Goal: Information Seeking & Learning: Compare options

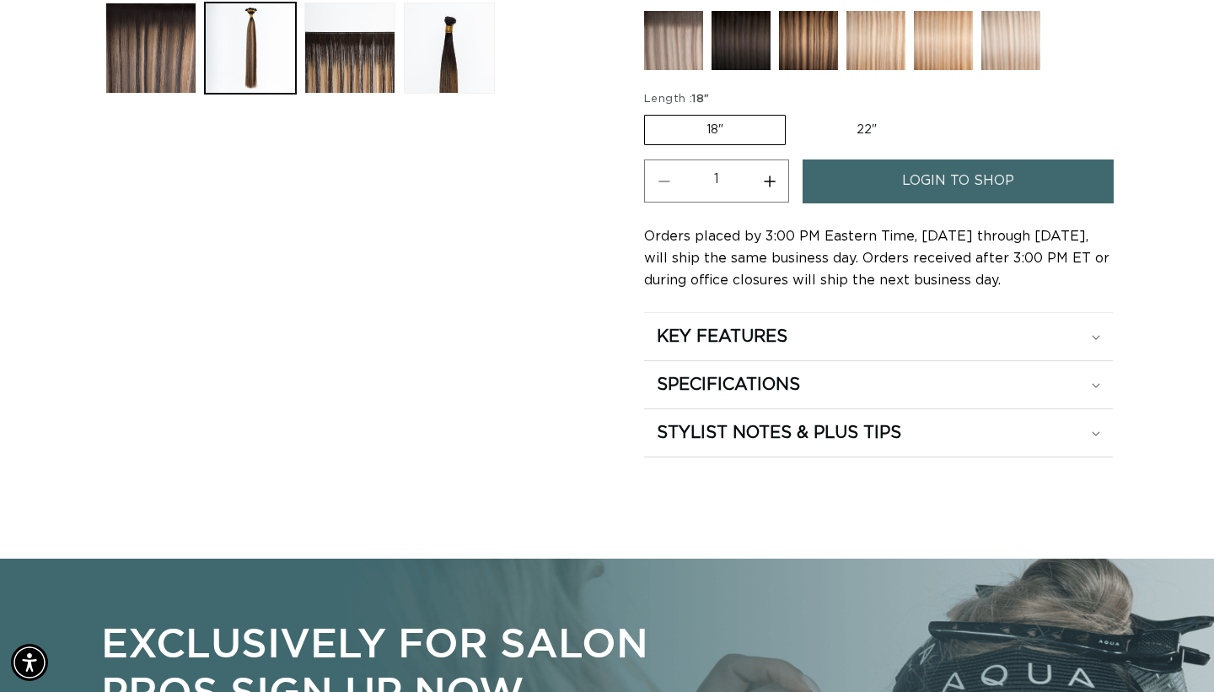
click at [832, 125] on label "22" Variant sold out or unavailable" at bounding box center [866, 130] width 143 height 29
click at [795, 112] on input "22" Variant sold out or unavailable" at bounding box center [794, 111] width 1 height 1
radio input "true"
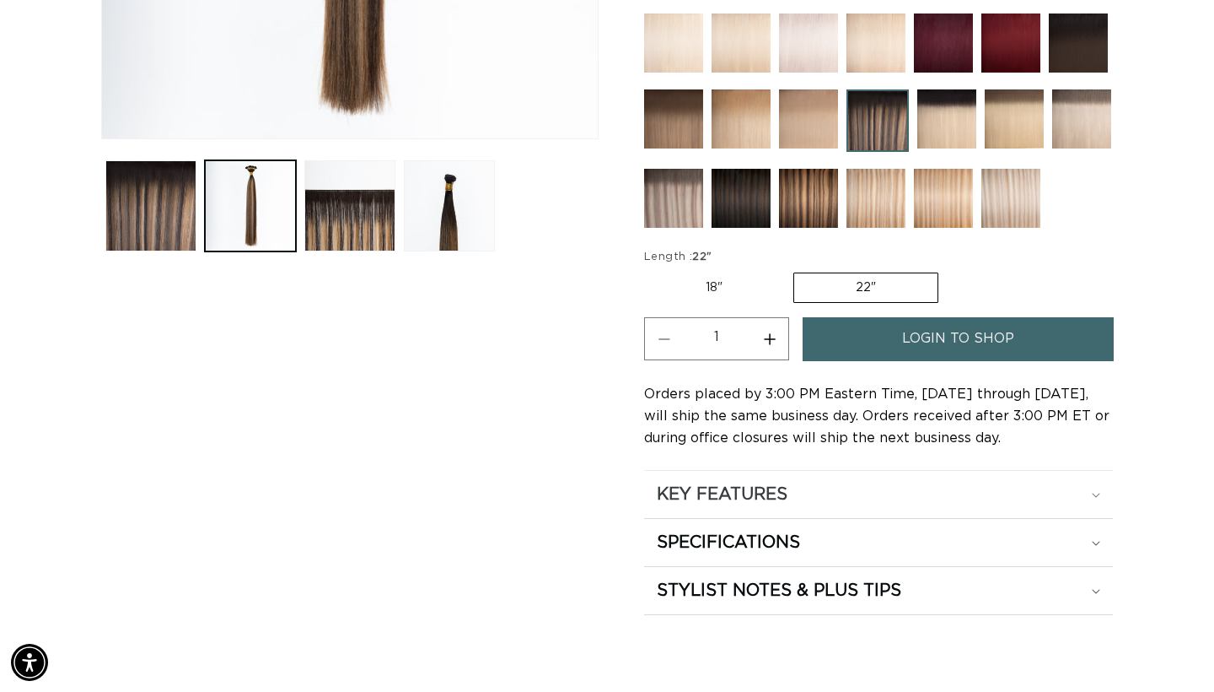
scroll to position [0, 2189]
click at [679, 487] on h2 "KEY FEATURES" at bounding box center [722, 494] width 131 height 22
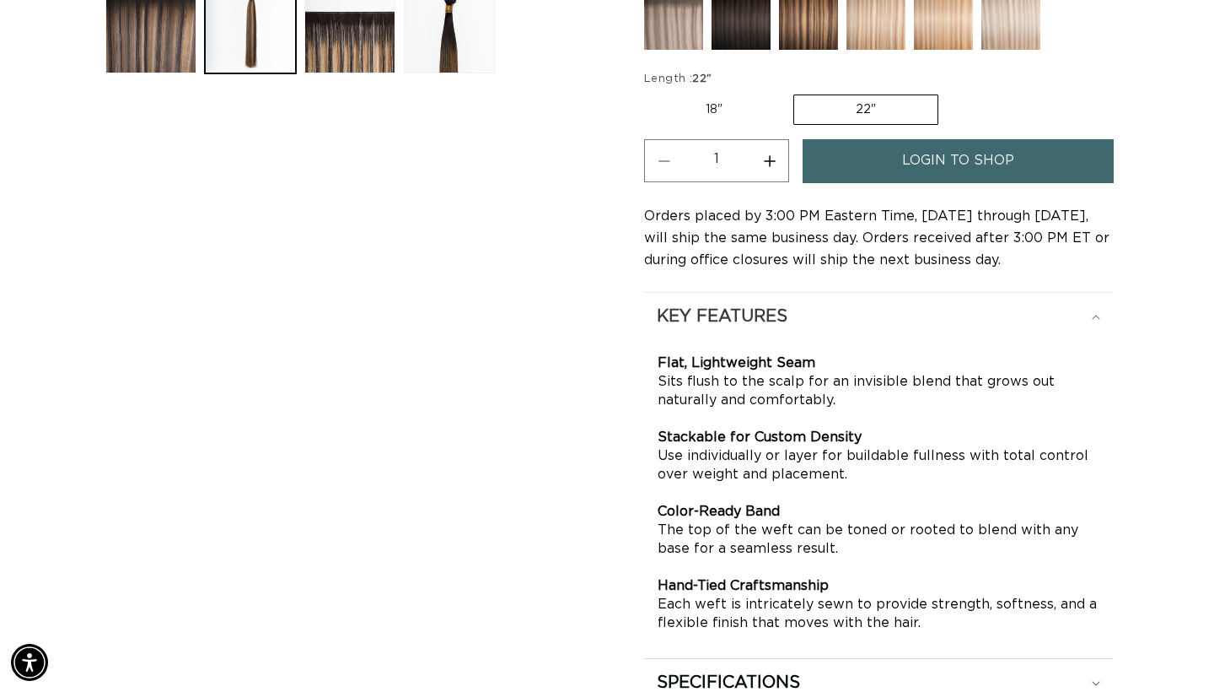
scroll to position [794, 0]
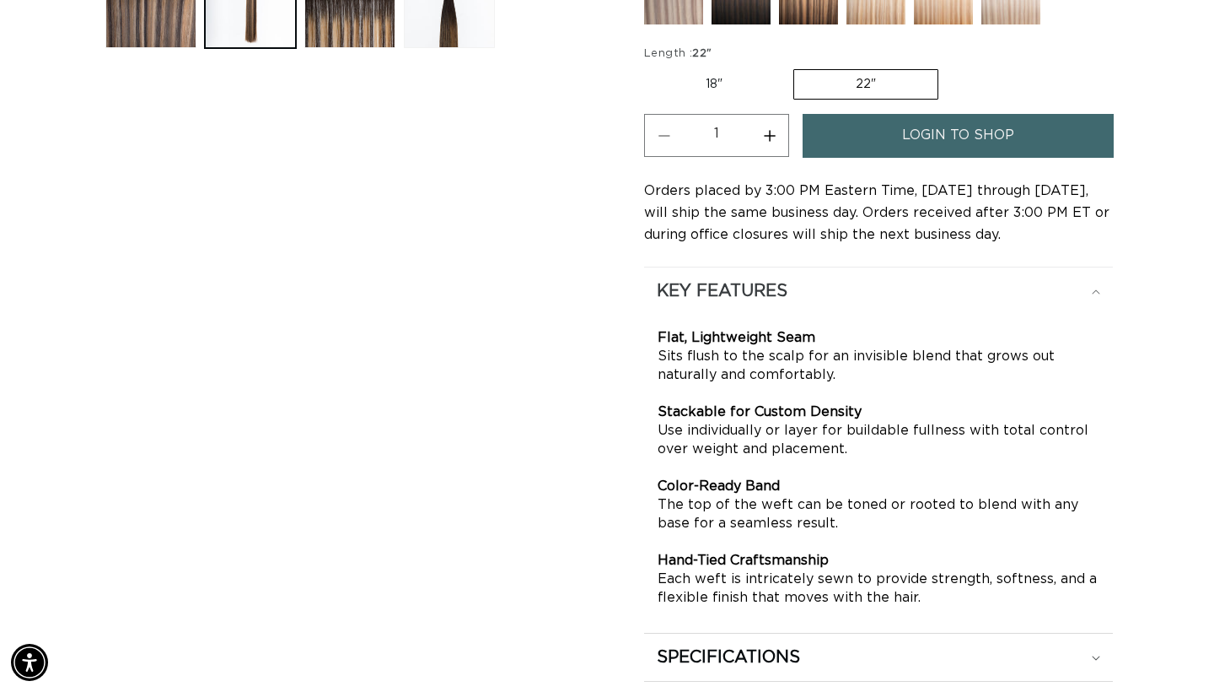
click at [779, 296] on h2 "KEY FEATURES" at bounding box center [722, 291] width 131 height 22
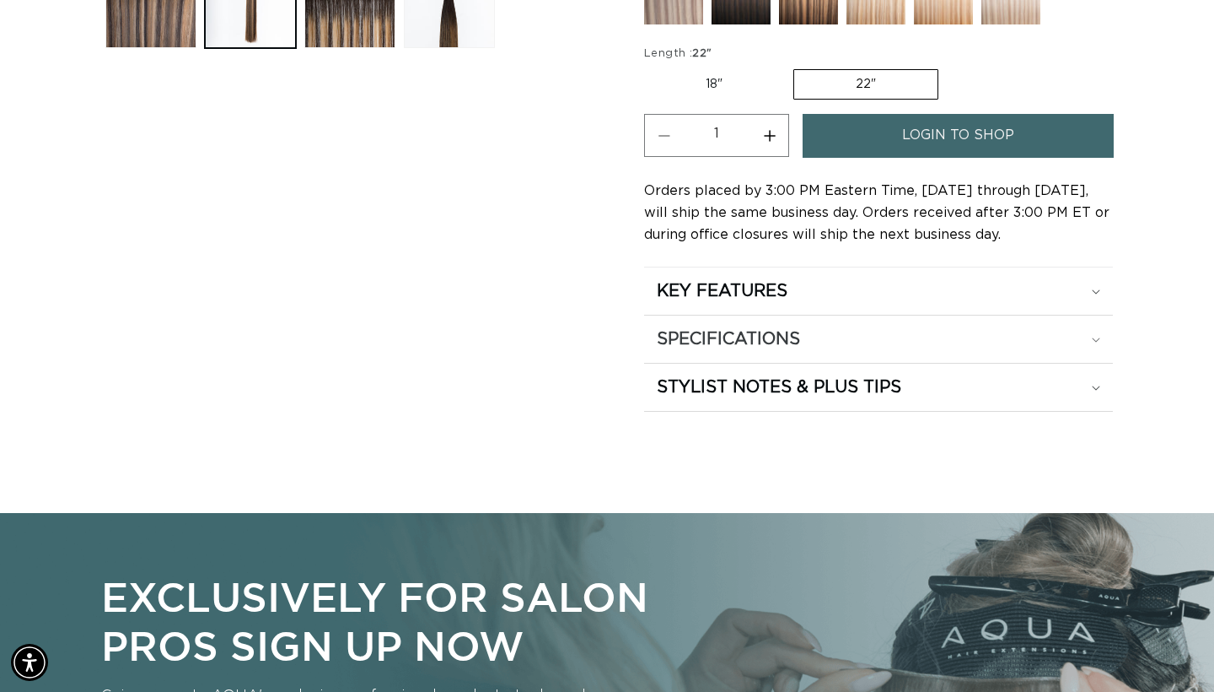
click at [772, 338] on h2 "SPECIFICATIONS" at bounding box center [728, 339] width 143 height 22
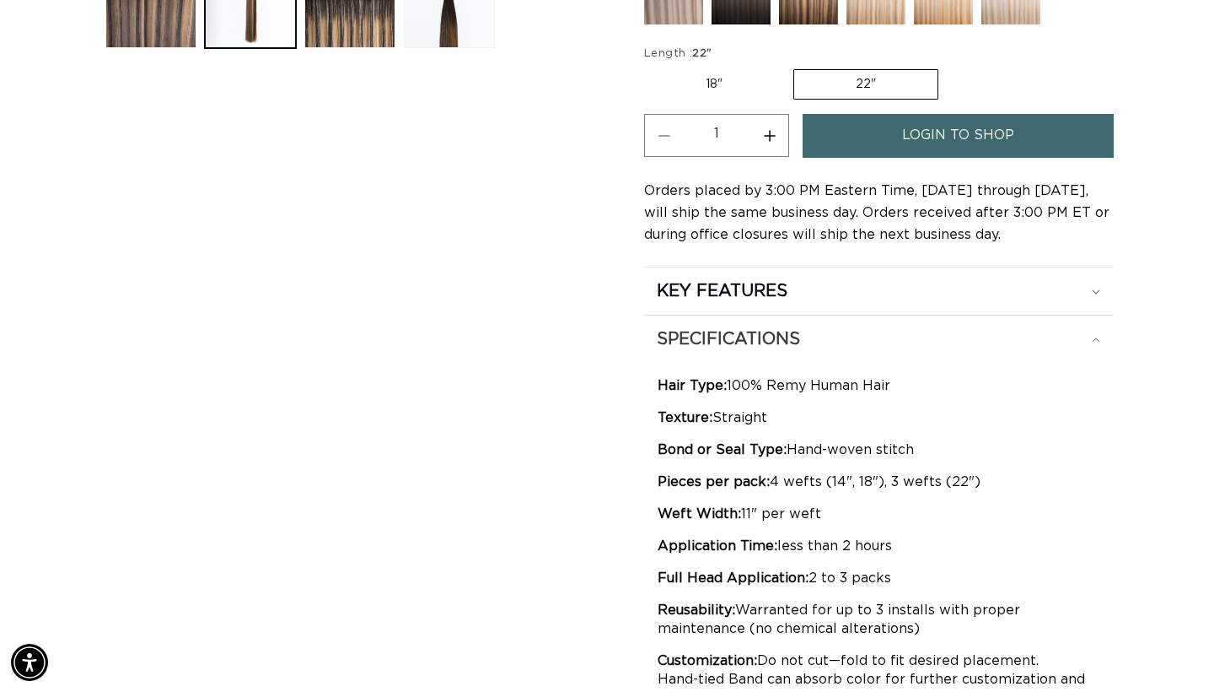
click at [772, 338] on h2 "SPECIFICATIONS" at bounding box center [728, 339] width 143 height 22
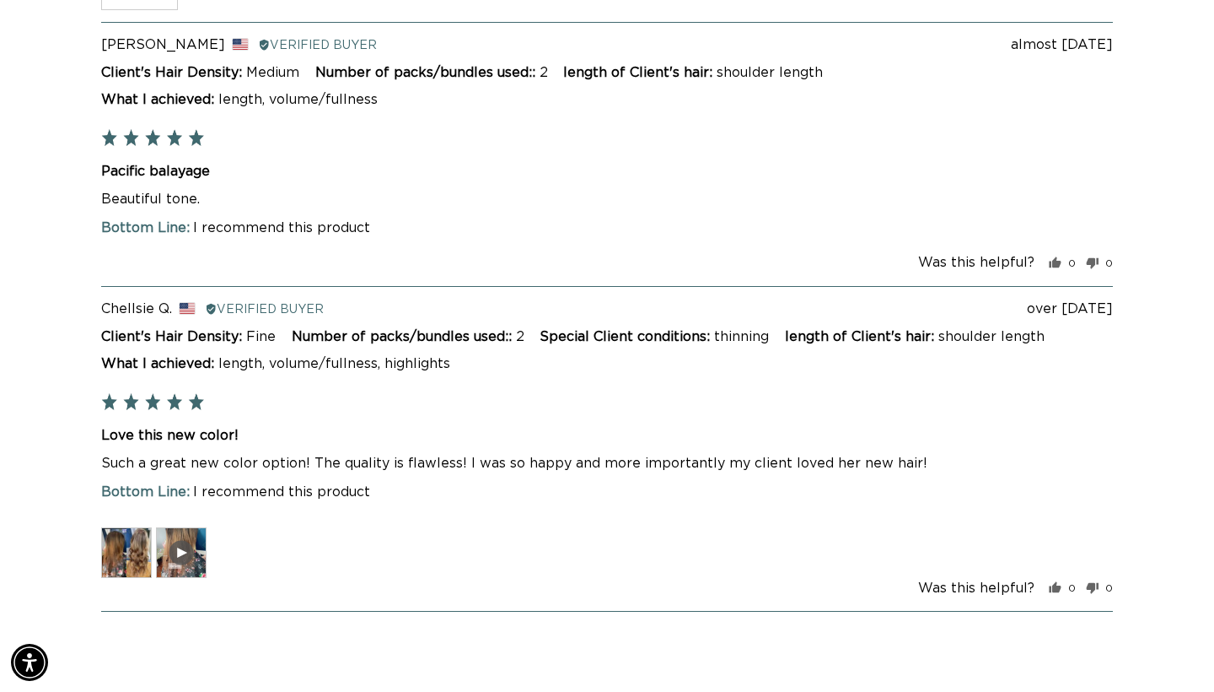
scroll to position [0, 0]
click at [143, 539] on img at bounding box center [126, 552] width 51 height 51
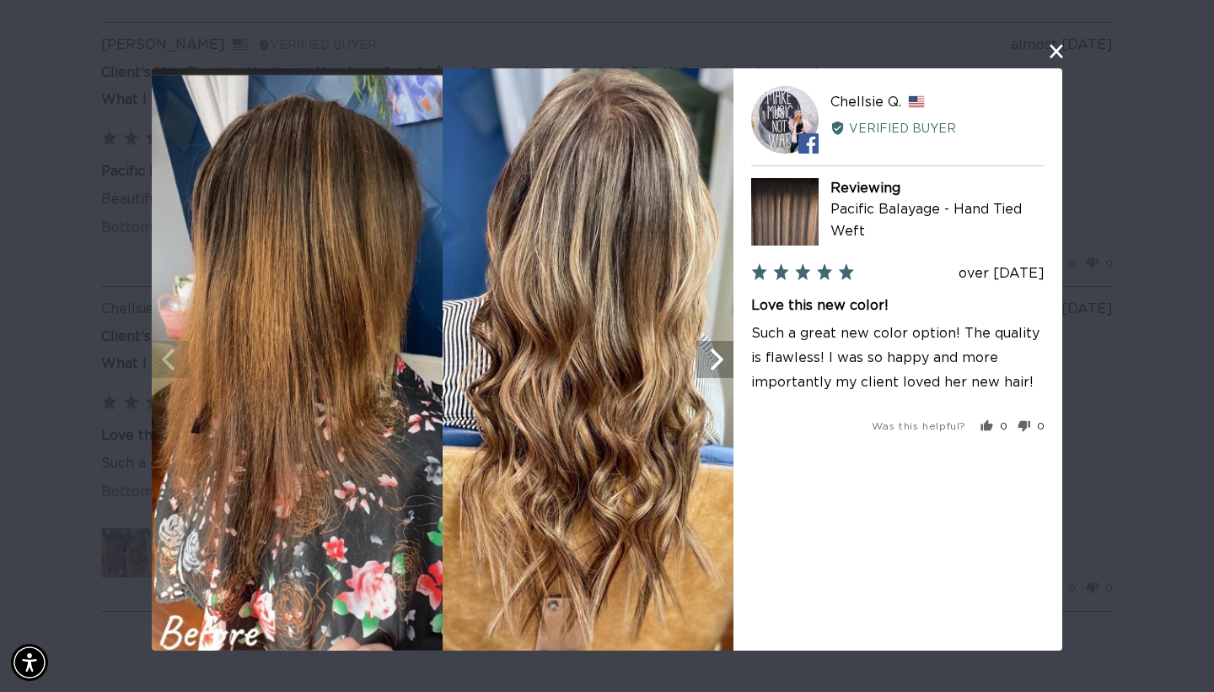
click at [711, 369] on icon "Next" at bounding box center [715, 359] width 22 height 22
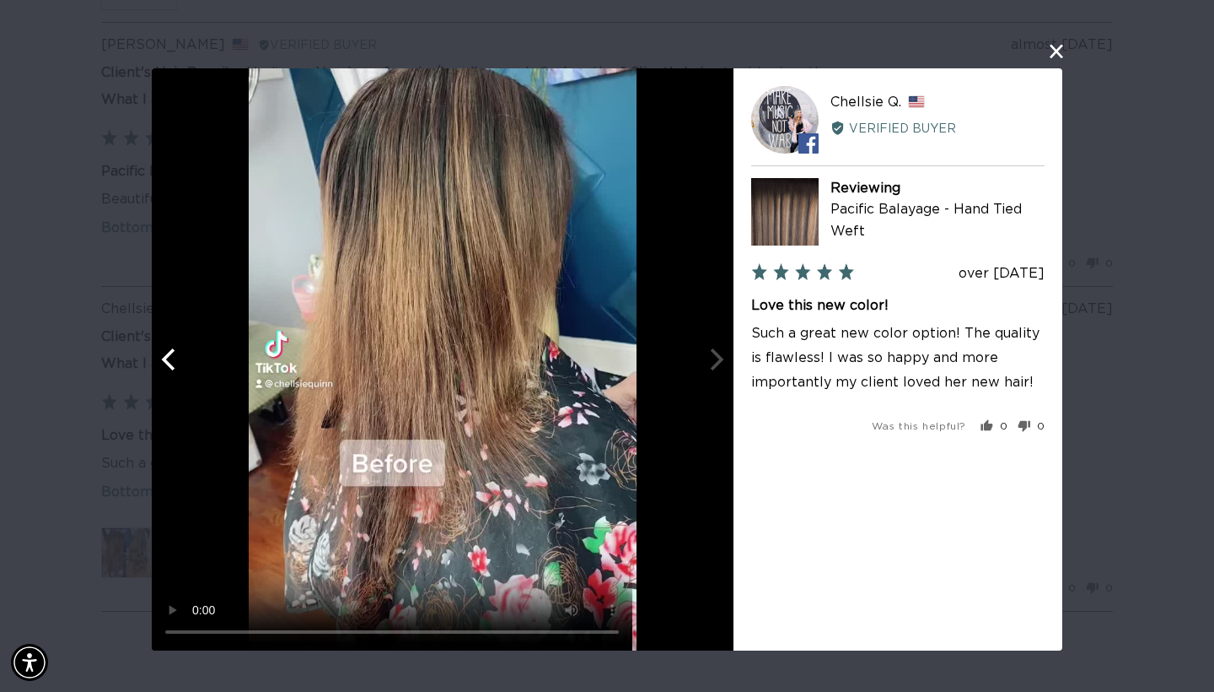
click at [449, 362] on video "Your browser doesn't support HTML5 videos." at bounding box center [443, 359] width 582 height 582
click at [654, 636] on video "Your browser doesn't support HTML5 videos." at bounding box center [443, 359] width 582 height 582
click at [1061, 50] on button "close this modal window" at bounding box center [1057, 51] width 20 height 20
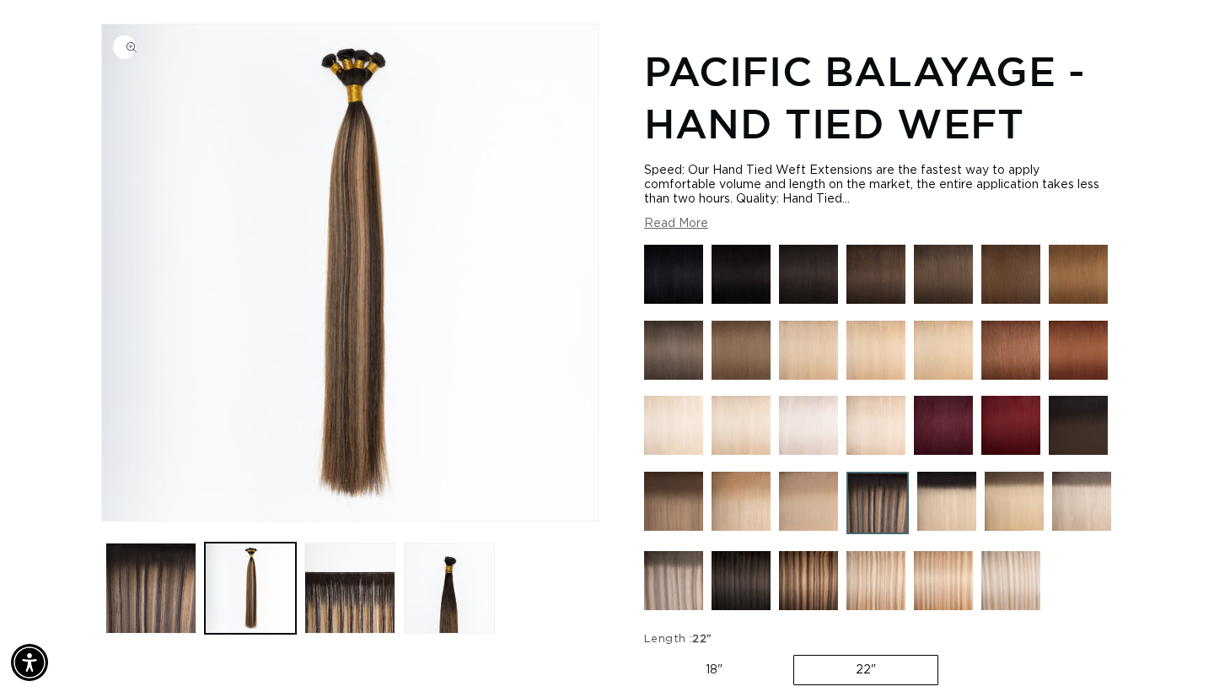
scroll to position [219, 0]
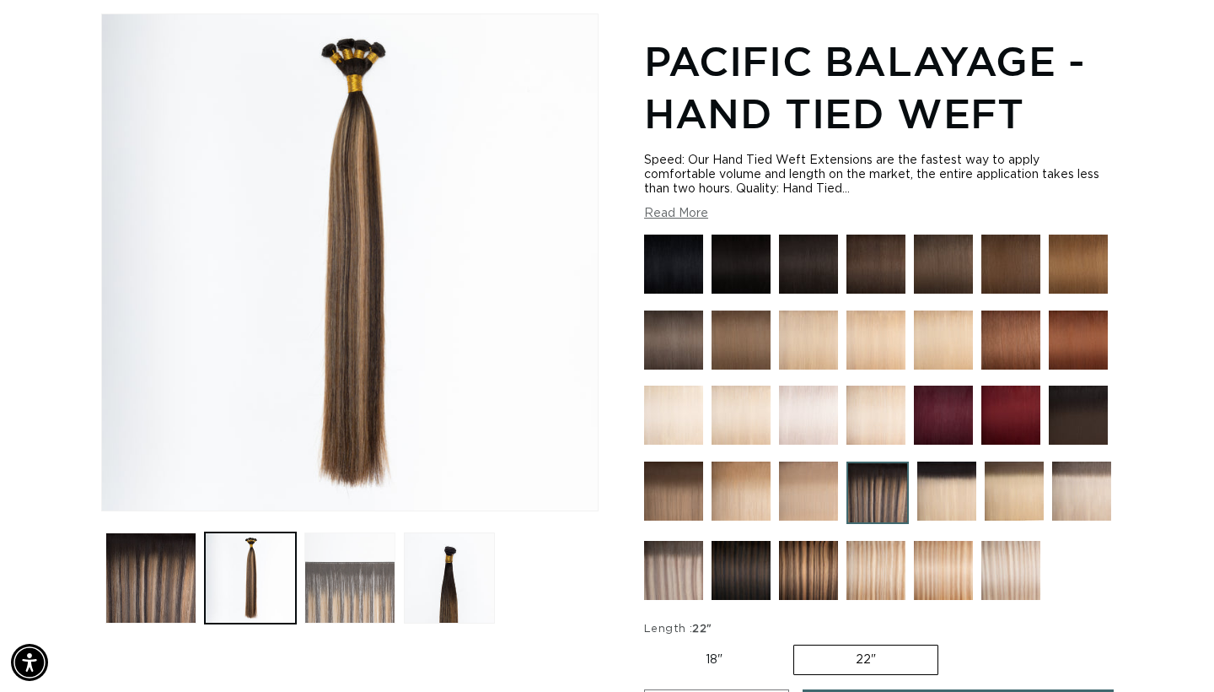
click at [333, 614] on button "Load image 3 in gallery view" at bounding box center [349, 577] width 91 height 91
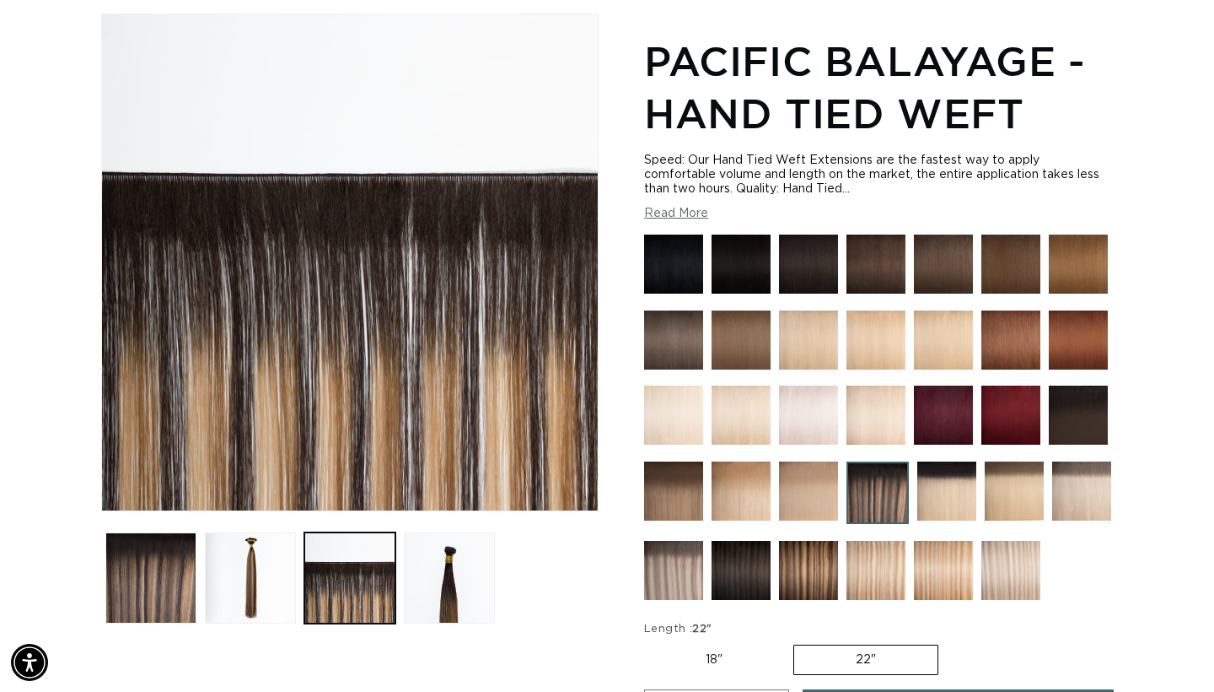
click at [199, 582] on ul "Gallery Viewer" at bounding box center [350, 578] width 498 height 100
click at [165, 588] on button "Load image 1 in gallery view" at bounding box center [150, 577] width 91 height 91
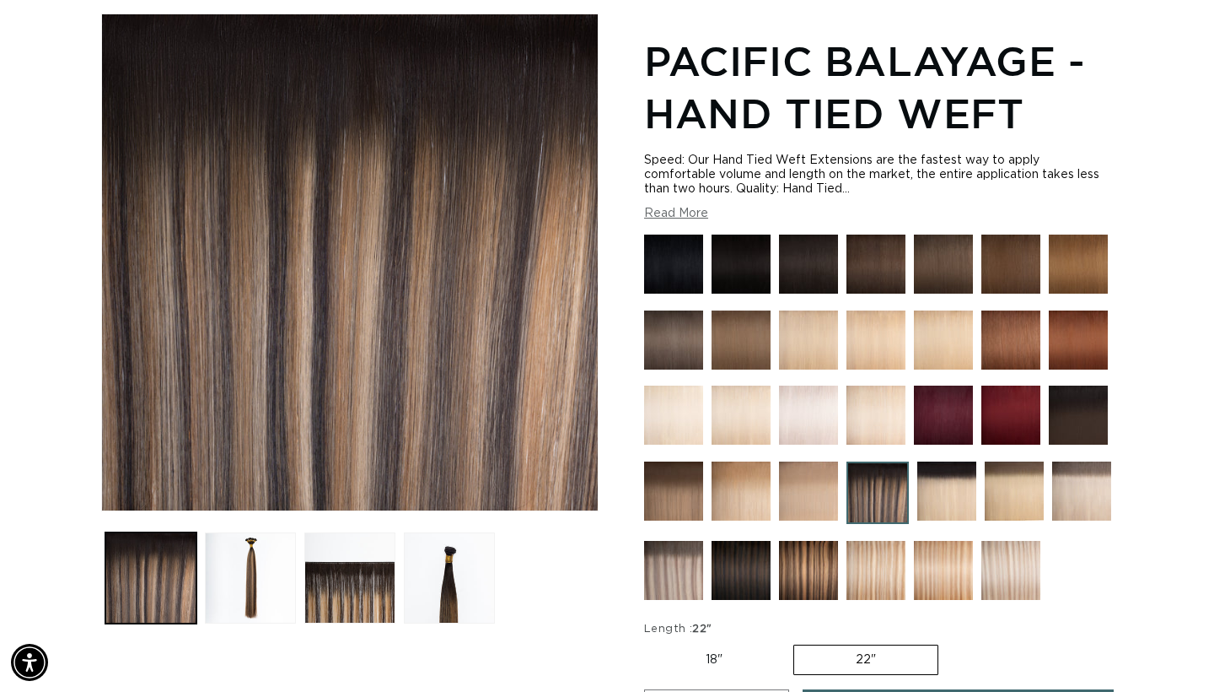
scroll to position [0, 0]
click at [871, 512] on img at bounding box center [878, 492] width 62 height 62
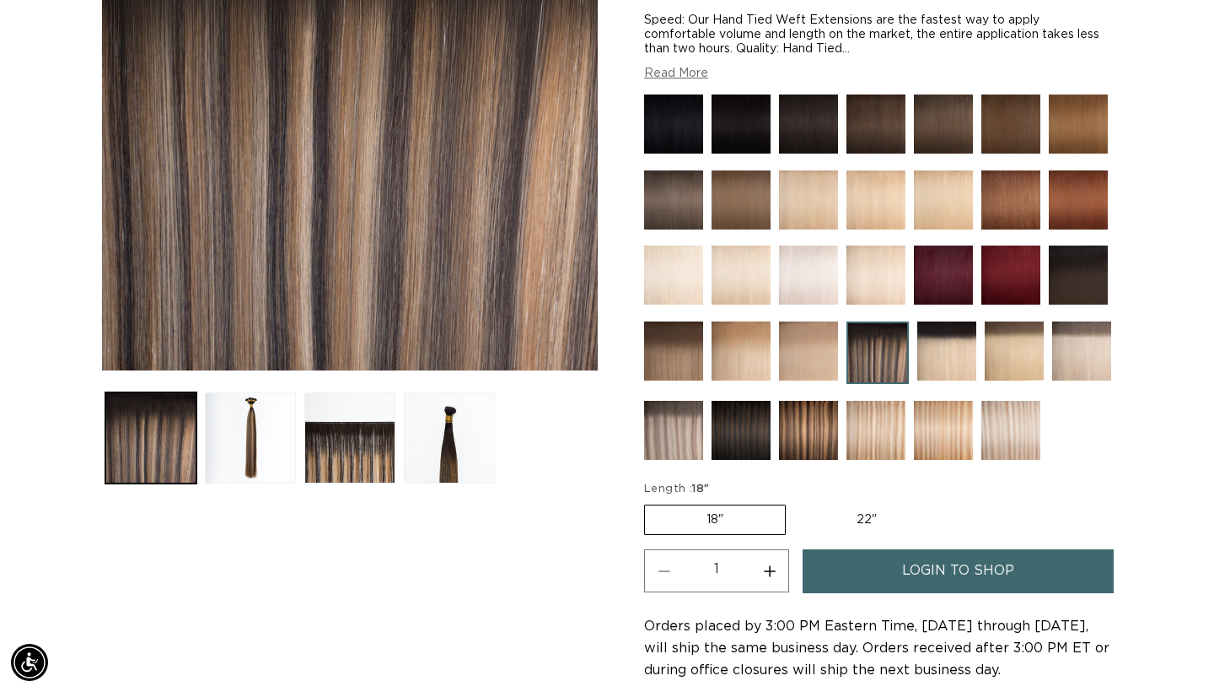
scroll to position [0, 1095]
click at [797, 427] on img at bounding box center [808, 430] width 59 height 59
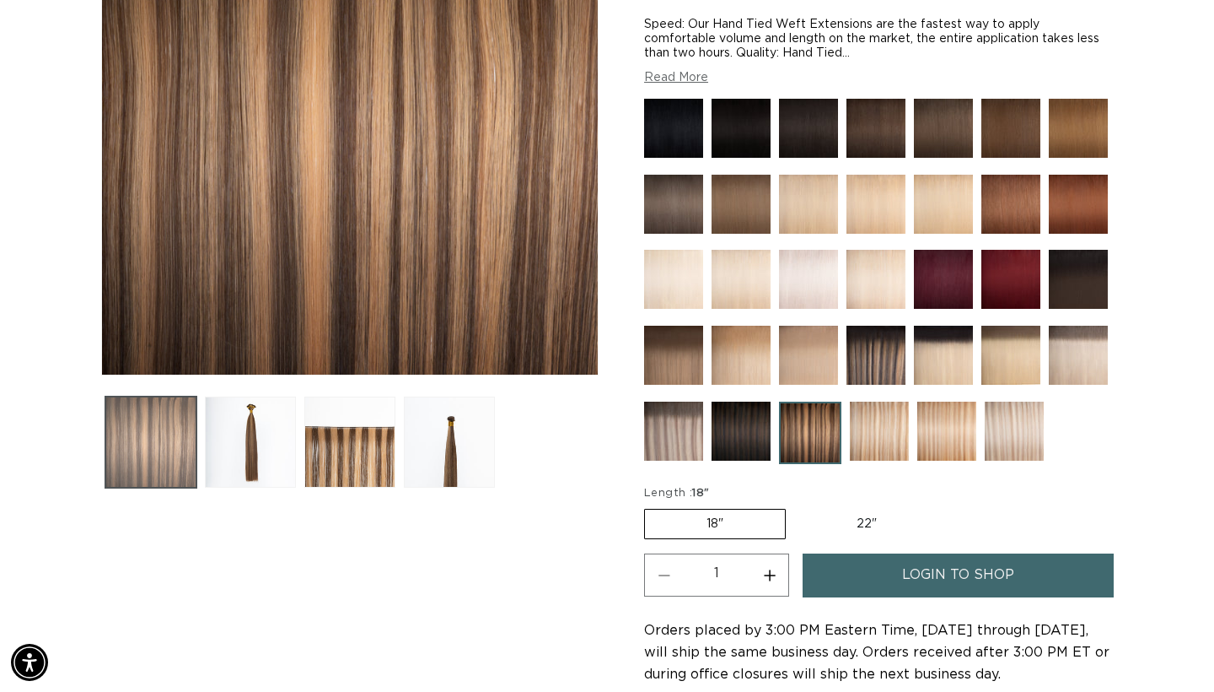
click at [176, 425] on button "Load image 1 in gallery view" at bounding box center [150, 441] width 91 height 91
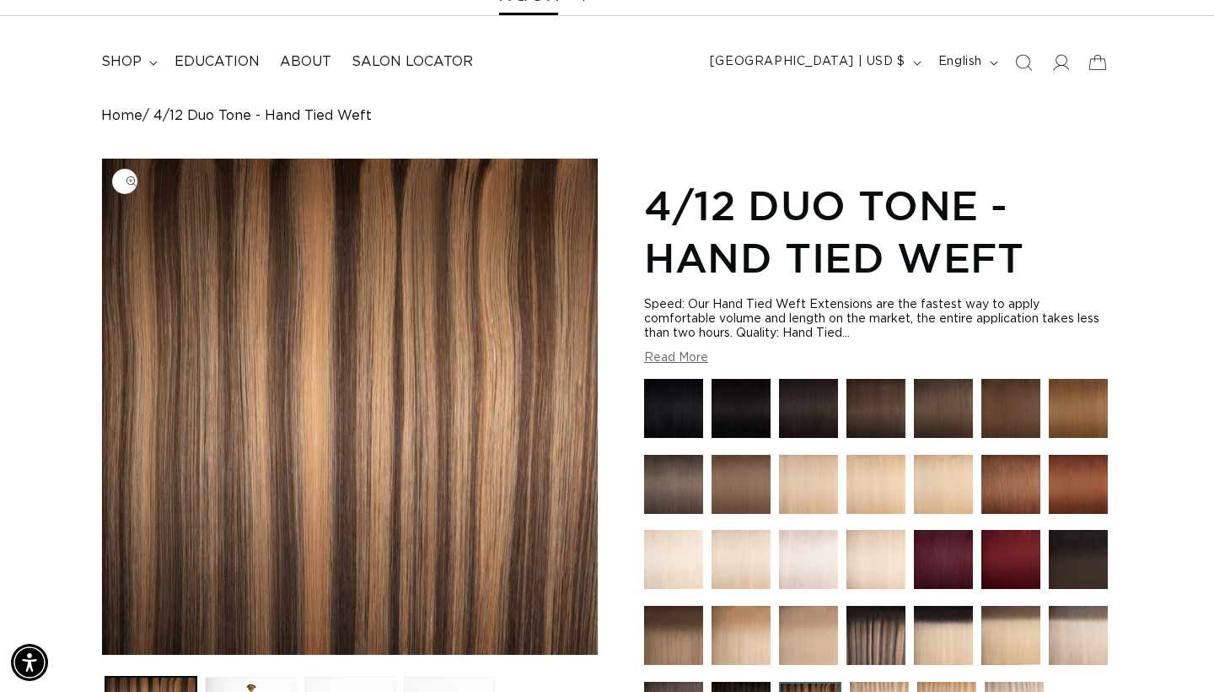
scroll to position [181, 0]
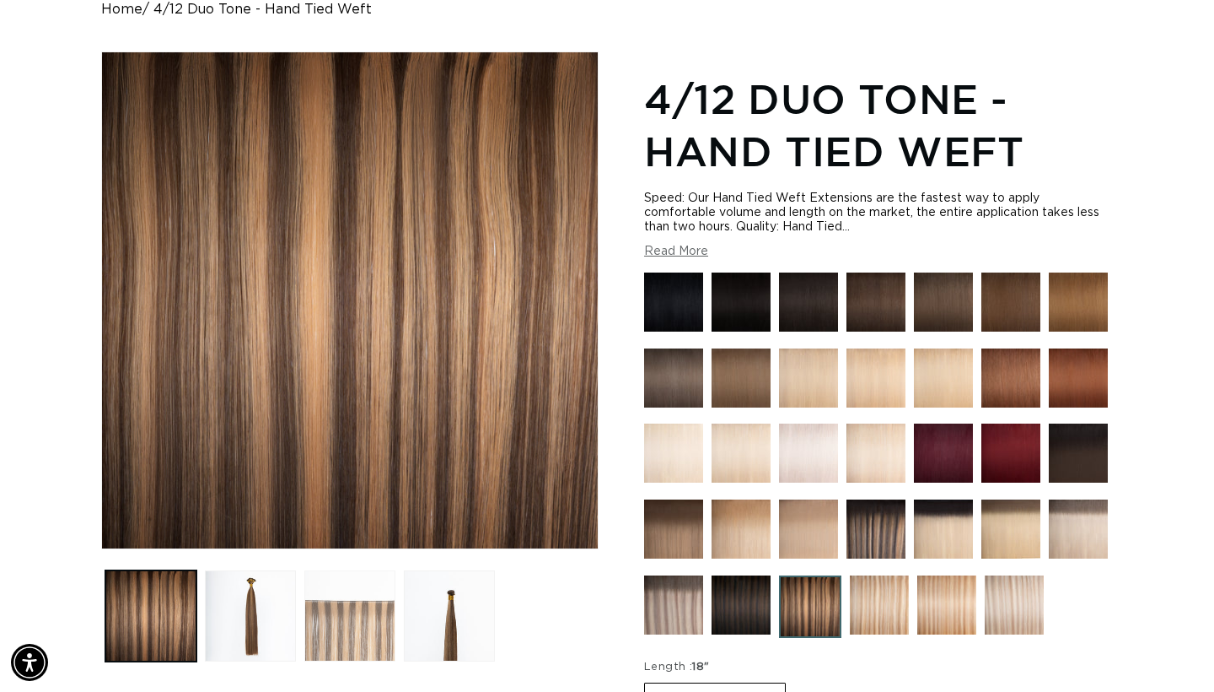
click at [340, 606] on button "Load image 3 in gallery view" at bounding box center [349, 615] width 91 height 91
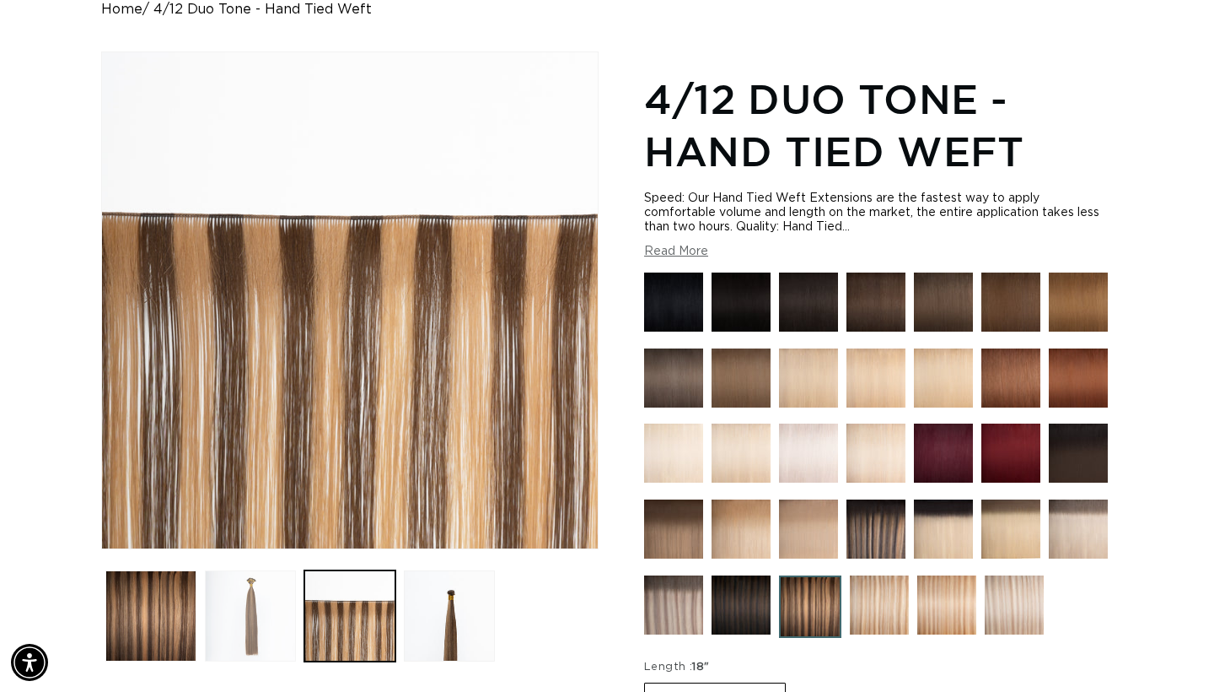
click at [252, 600] on button "Load image 2 in gallery view" at bounding box center [250, 615] width 91 height 91
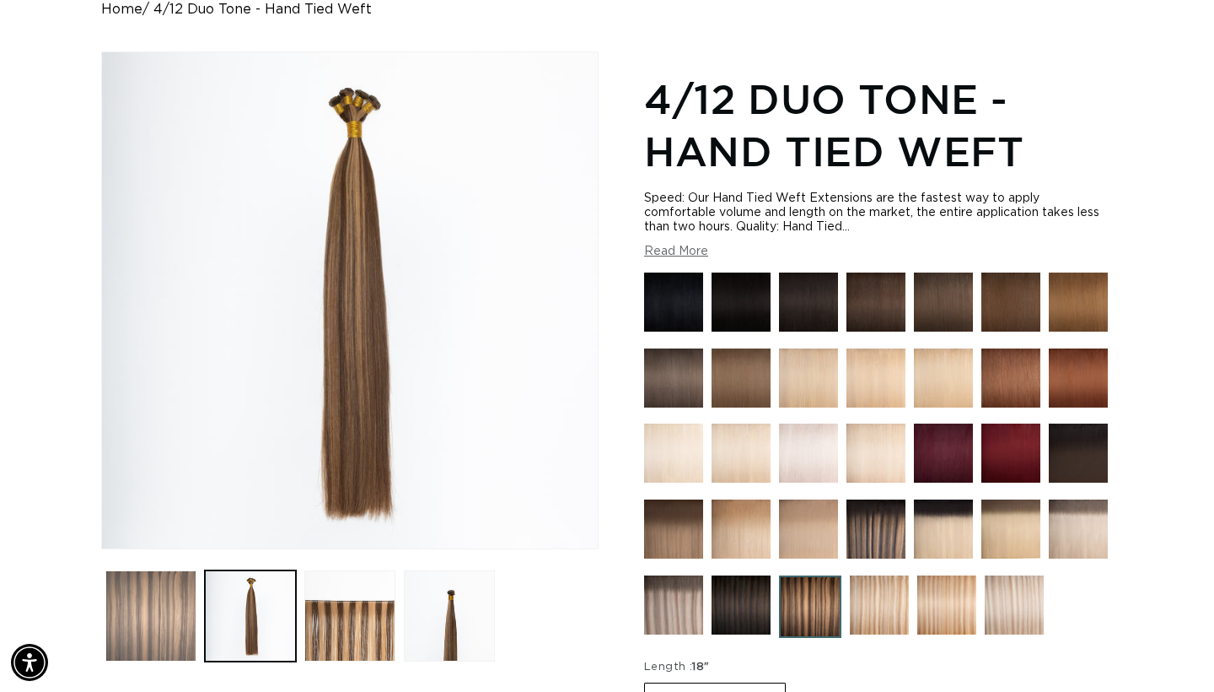
click at [184, 616] on button "Load image 1 in gallery view" at bounding box center [150, 615] width 91 height 91
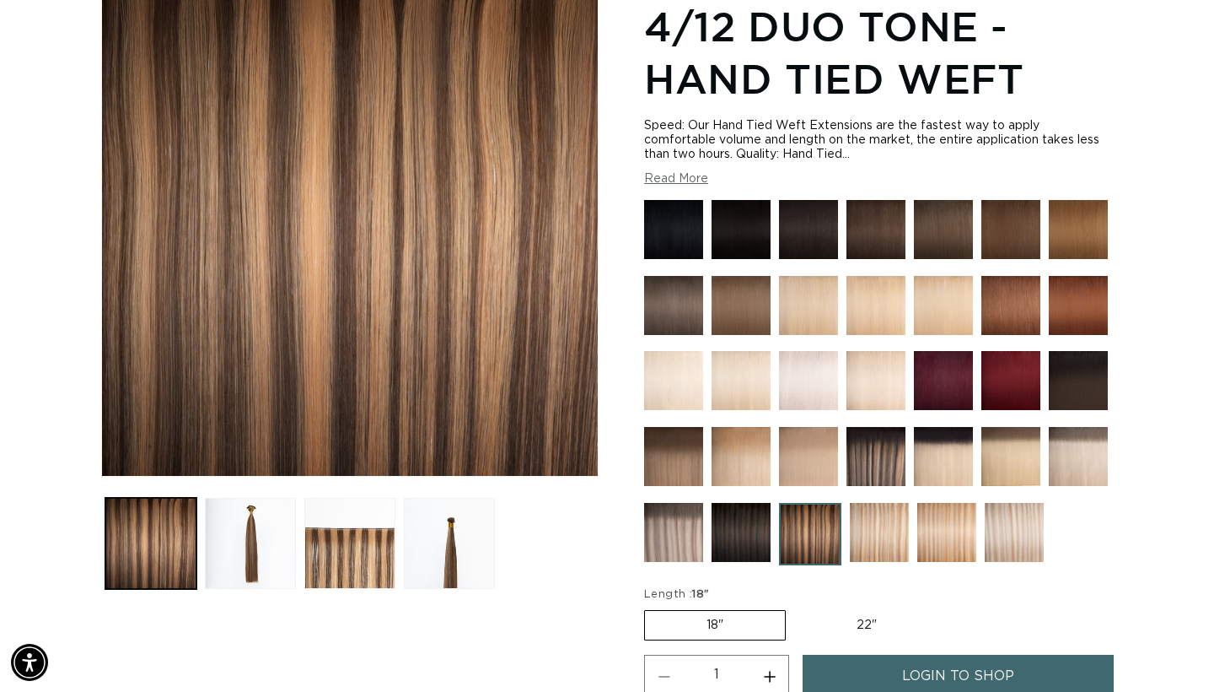
scroll to position [297, 0]
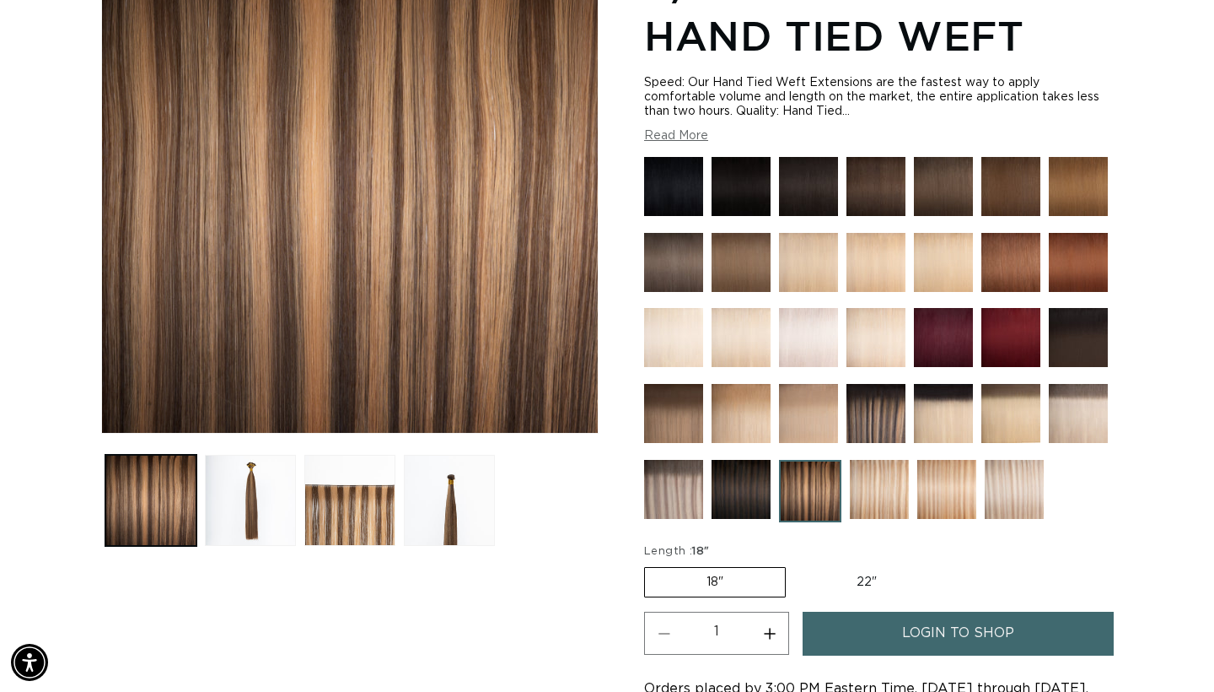
click at [894, 418] on img at bounding box center [876, 413] width 59 height 59
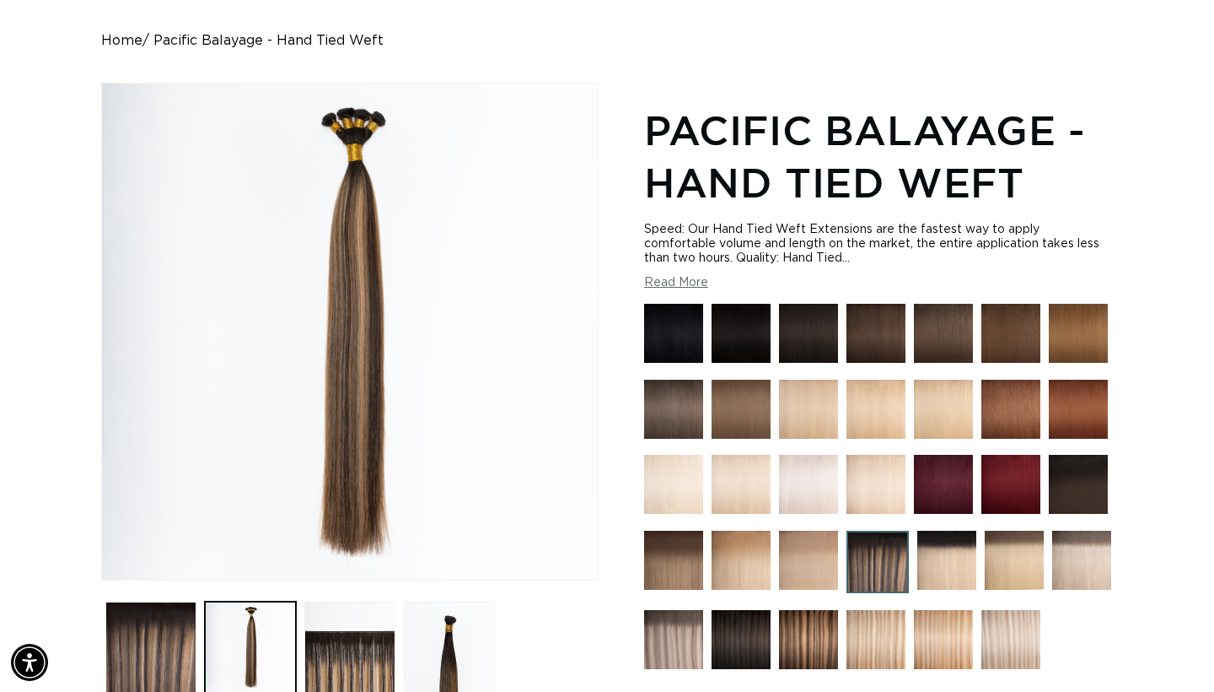
scroll to position [0, 2189]
click at [740, 342] on img at bounding box center [741, 333] width 59 height 59
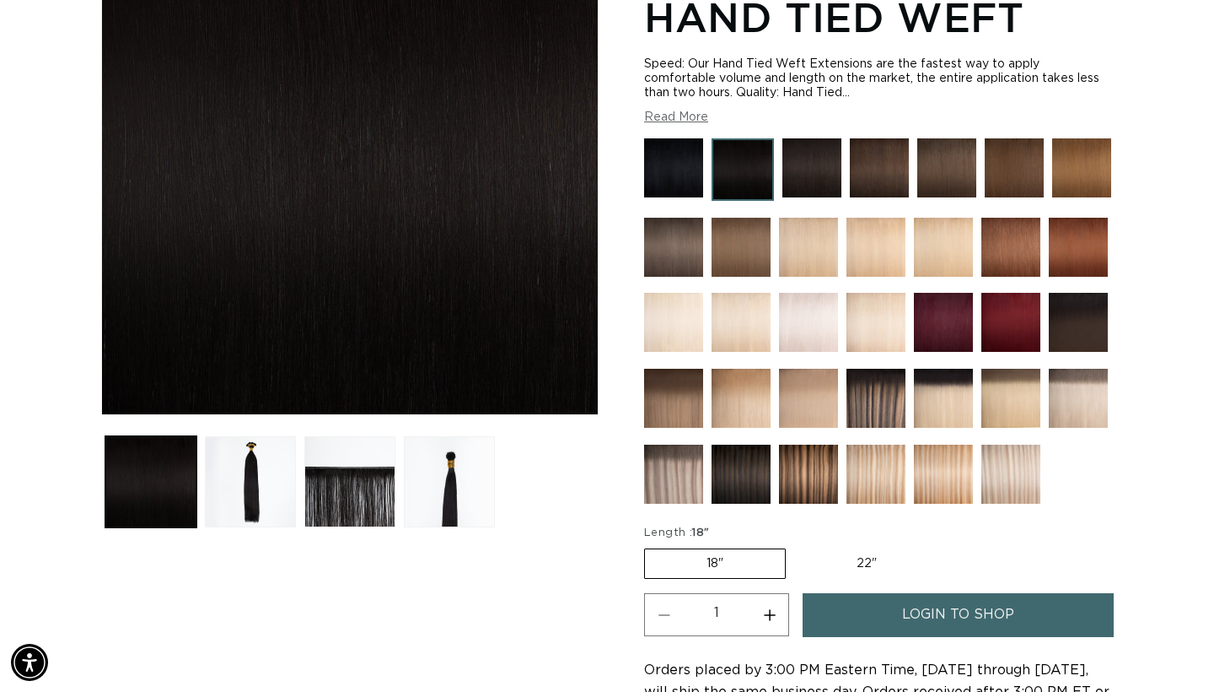
scroll to position [280, 0]
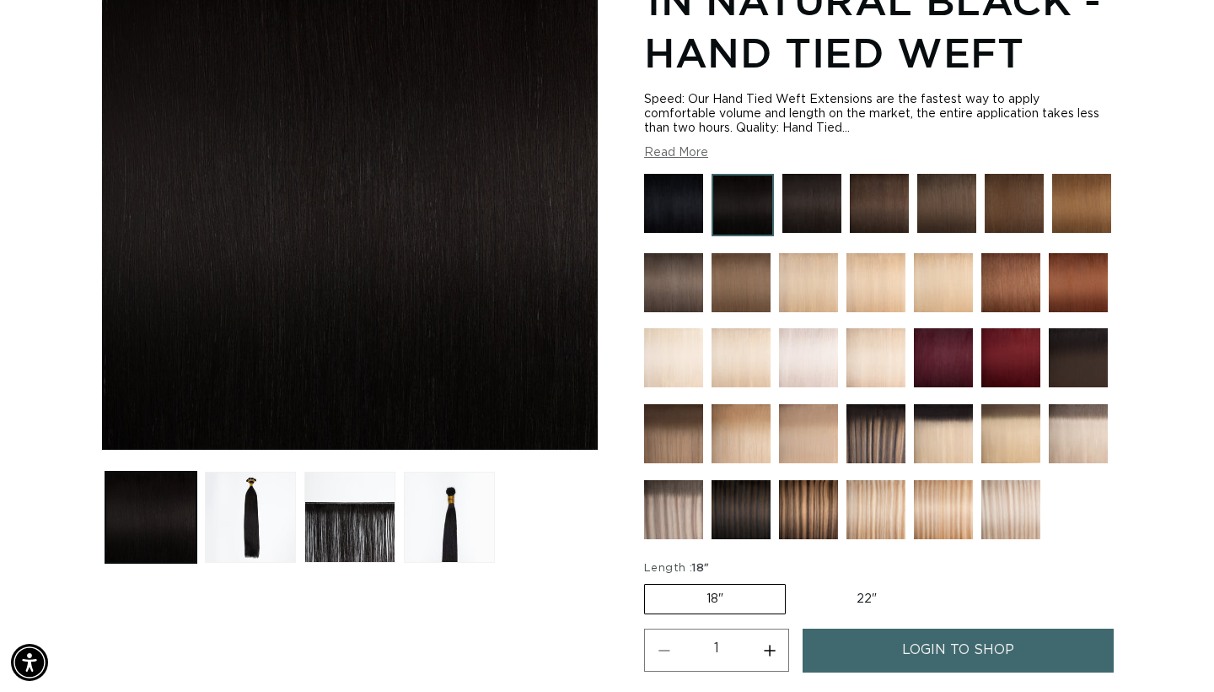
click at [832, 218] on img at bounding box center [812, 203] width 59 height 59
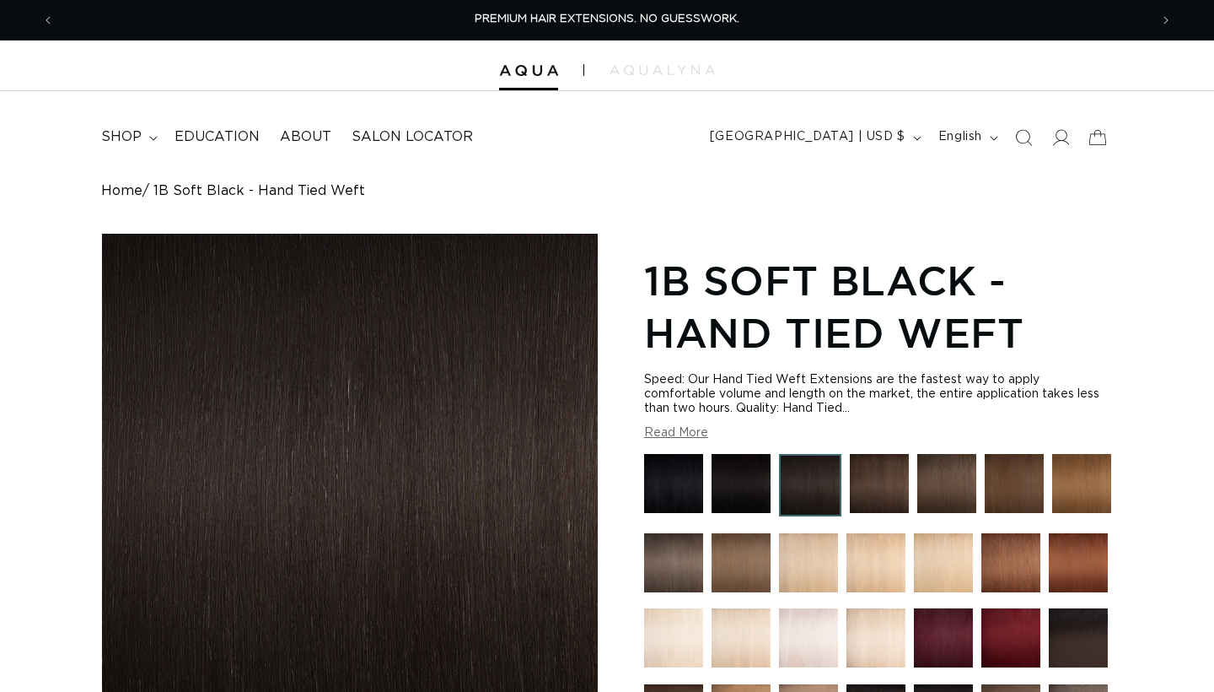
scroll to position [100, 0]
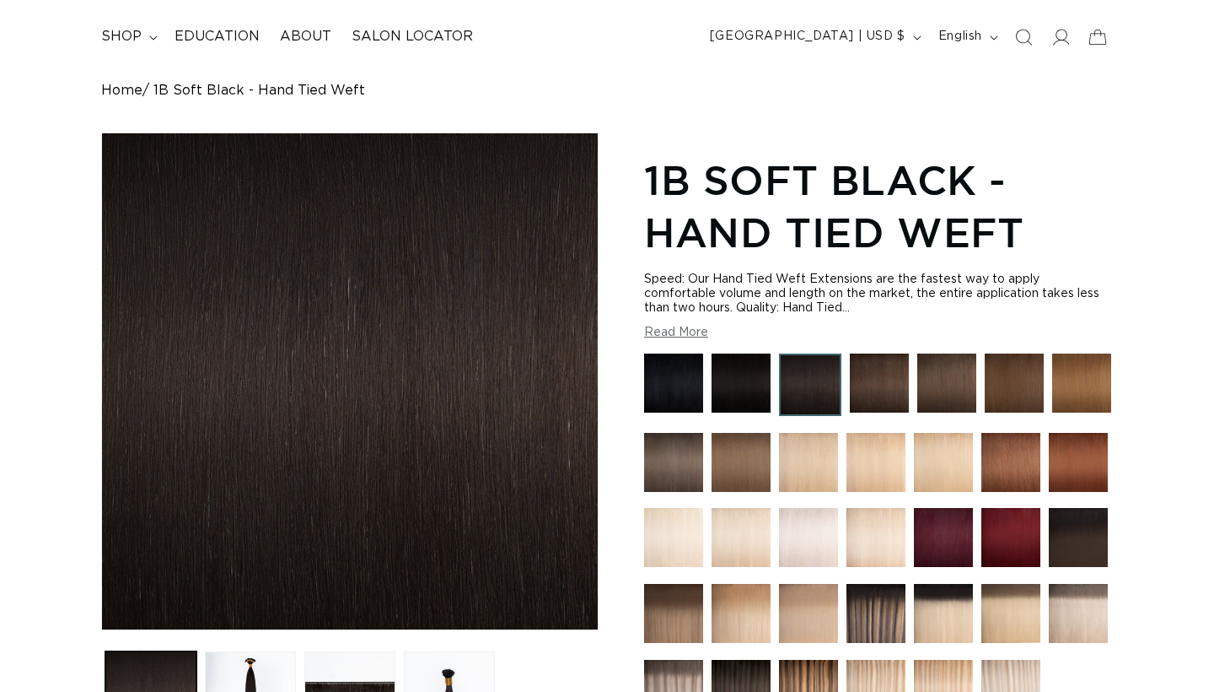
click at [875, 368] on img at bounding box center [879, 382] width 59 height 59
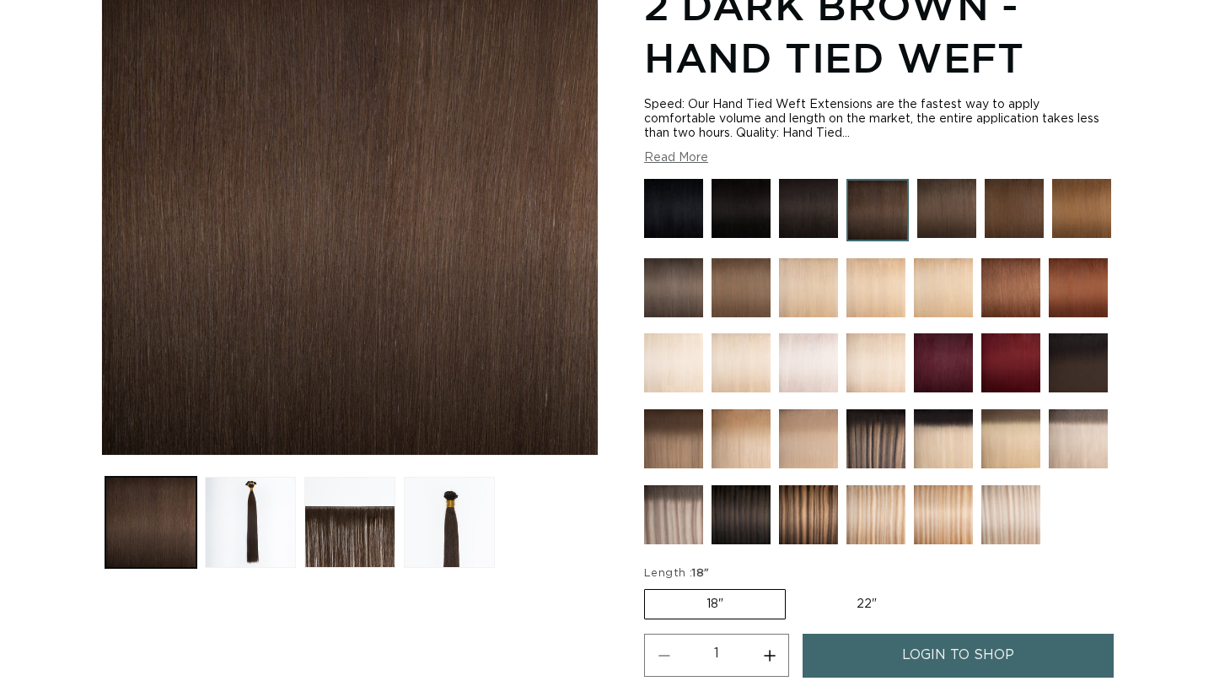
scroll to position [275, 0]
click at [221, 540] on button "Load image 2 in gallery view" at bounding box center [250, 522] width 91 height 91
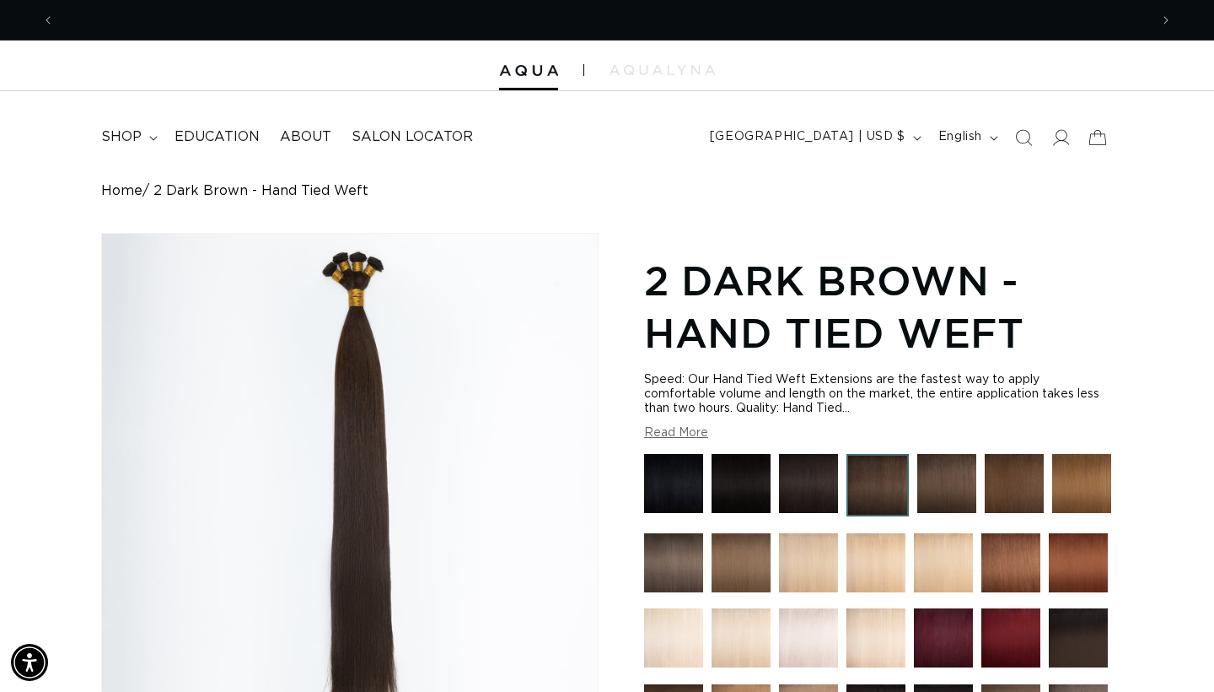
scroll to position [0, 2189]
click at [150, 140] on summary "shop" at bounding box center [127, 137] width 73 height 38
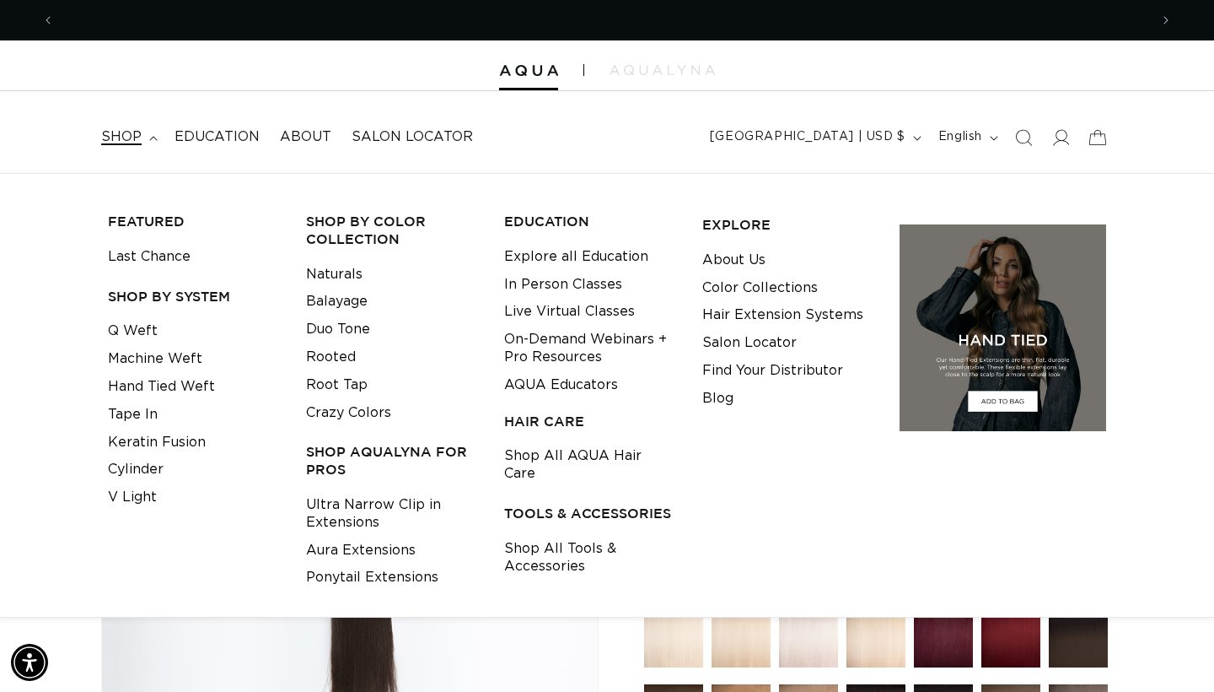
scroll to position [0, 0]
click at [347, 274] on link "Naturals" at bounding box center [334, 275] width 57 height 28
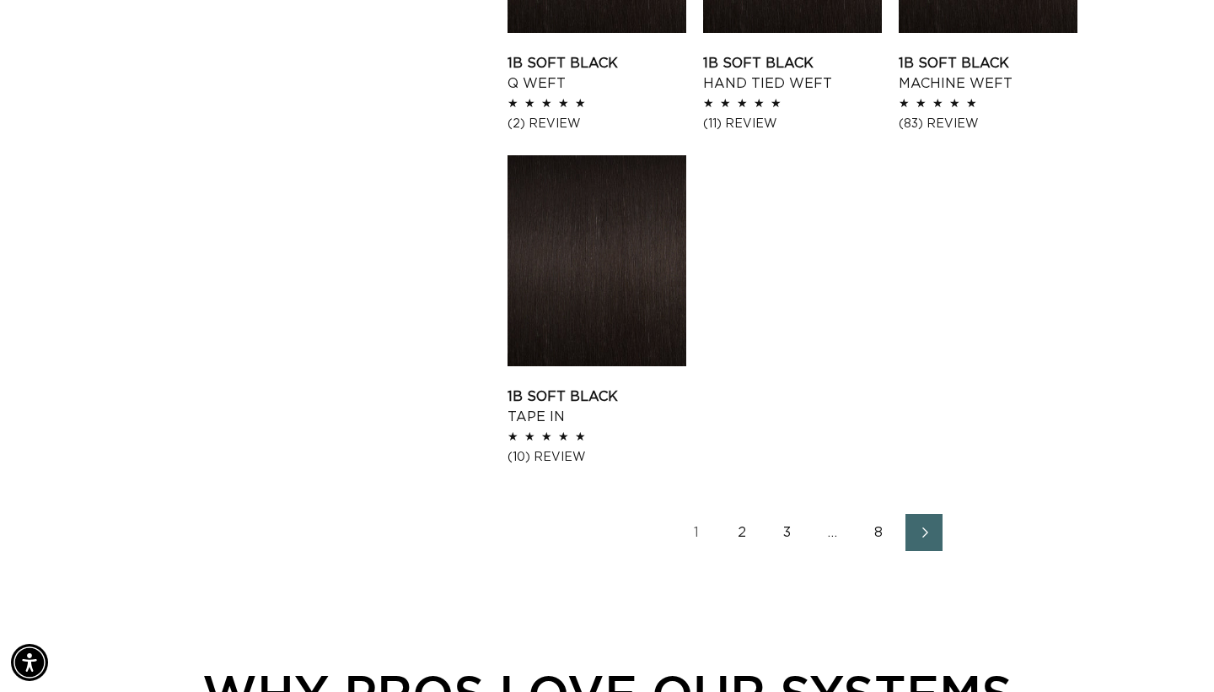
scroll to position [2117, 0]
click at [744, 533] on link "2" at bounding box center [742, 531] width 37 height 37
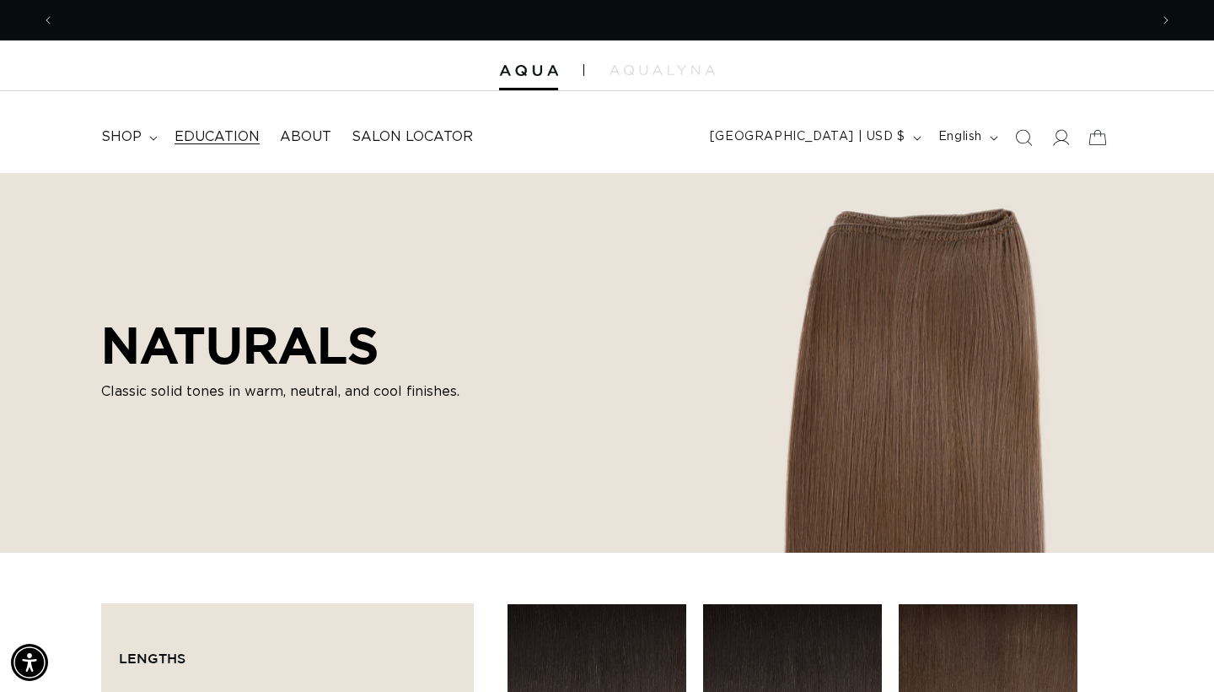
scroll to position [0, 2189]
click at [156, 131] on summary "shop" at bounding box center [127, 137] width 73 height 38
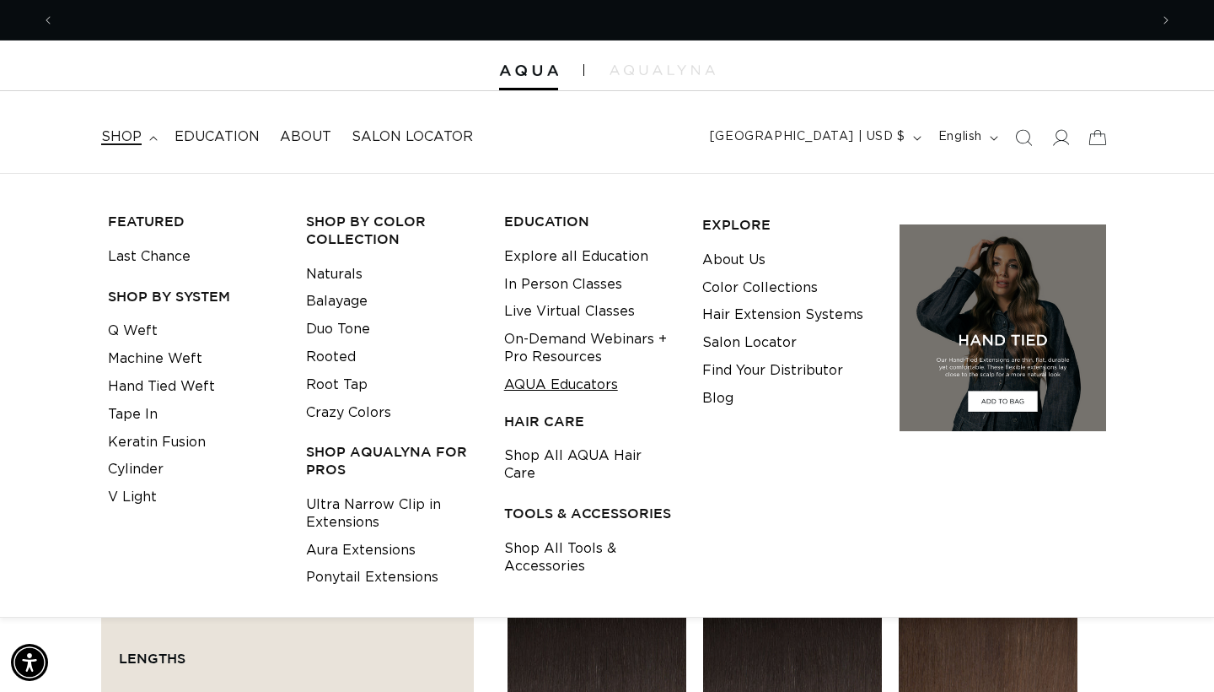
scroll to position [0, 0]
click at [346, 407] on link "Crazy Colors" at bounding box center [348, 413] width 85 height 28
